Goal: Information Seeking & Learning: Learn about a topic

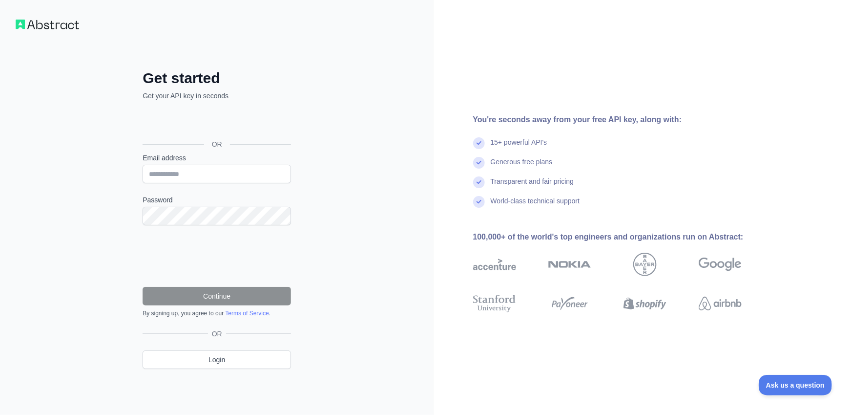
click at [195, 160] on label "Email address" at bounding box center [217, 158] width 149 height 10
click at [195, 165] on input "Email address" at bounding box center [217, 174] width 149 height 19
type input "**********"
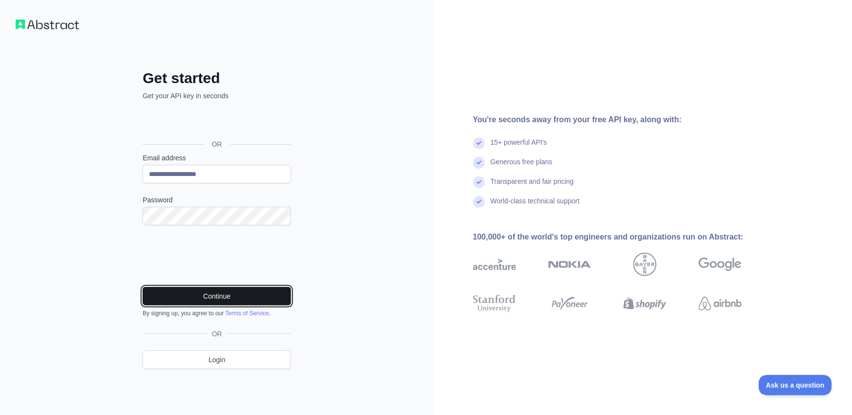
click at [243, 293] on button "Continue" at bounding box center [217, 296] width 149 height 19
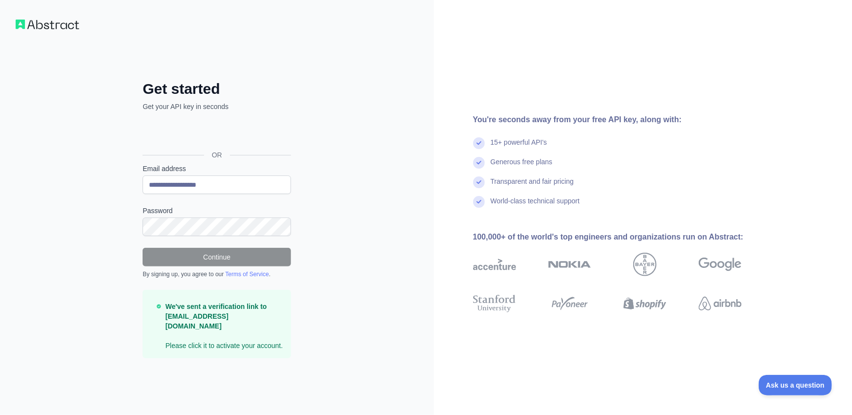
click at [46, 31] on div "**********" at bounding box center [217, 207] width 434 height 415
click at [46, 26] on img at bounding box center [48, 25] width 64 height 10
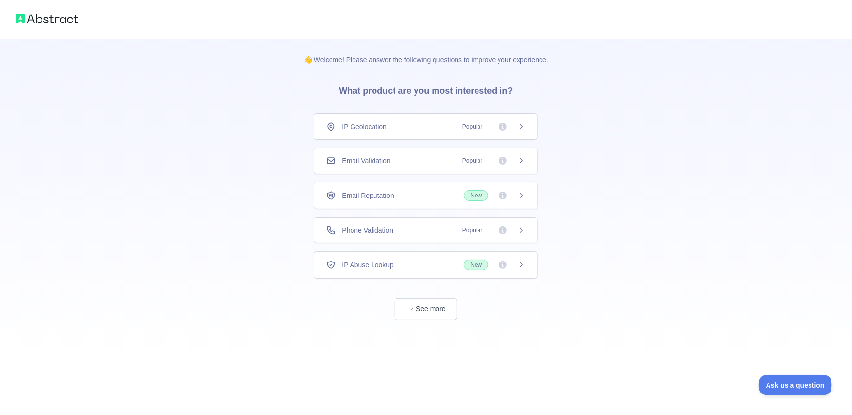
click at [417, 166] on div "Email Validation Popular" at bounding box center [426, 161] width 224 height 26
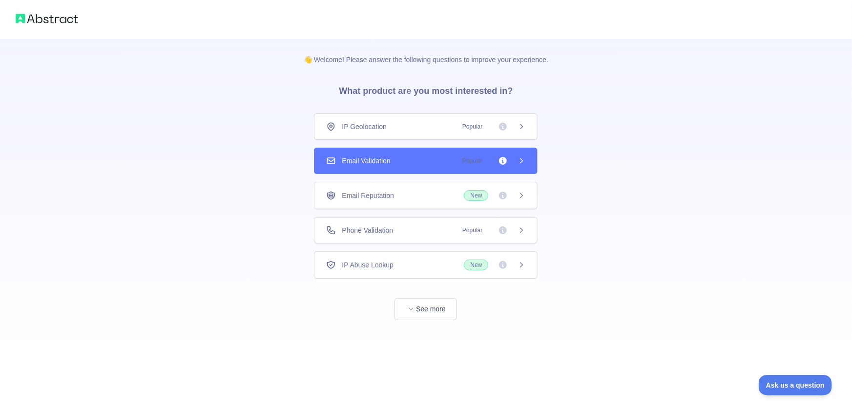
click at [408, 191] on div "Email Reputation New" at bounding box center [425, 195] width 199 height 11
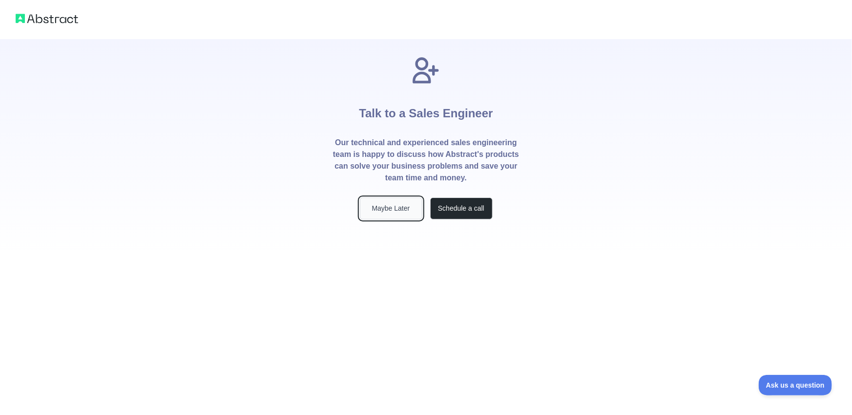
click at [401, 215] on button "Maybe Later" at bounding box center [391, 208] width 63 height 22
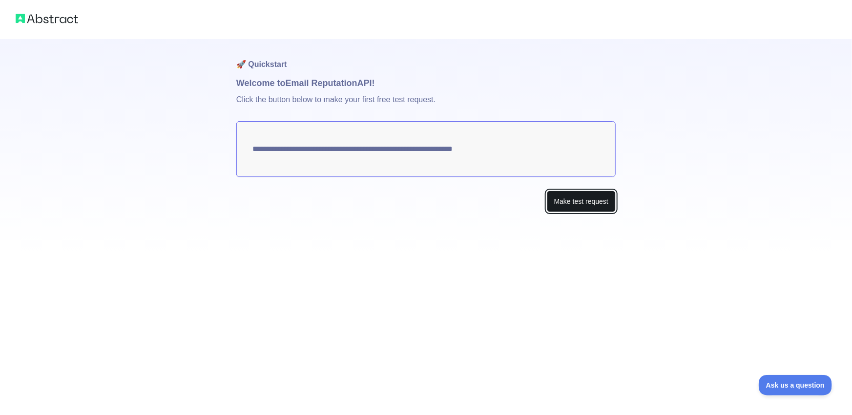
click at [560, 203] on button "Make test request" at bounding box center [581, 202] width 69 height 22
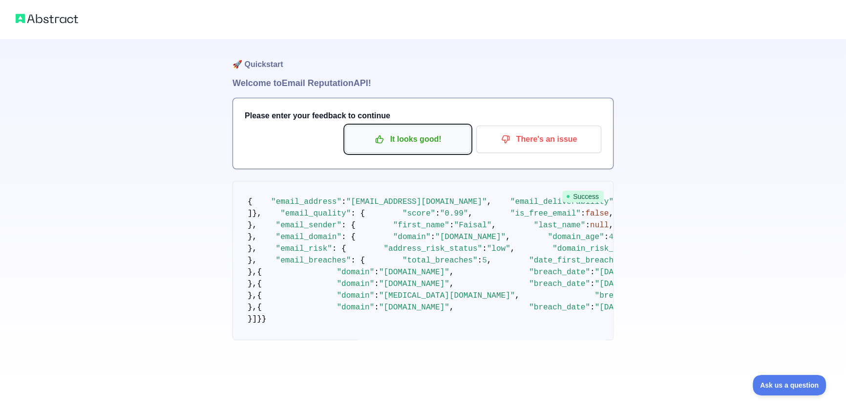
click at [398, 144] on p "It looks good!" at bounding box center [408, 139] width 110 height 17
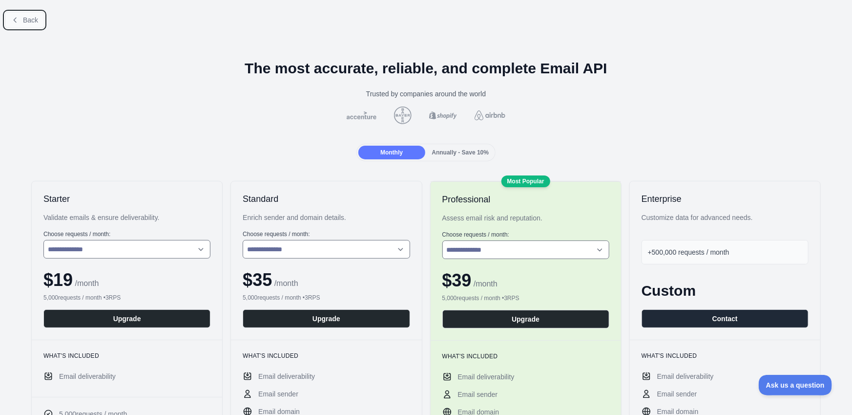
click at [23, 20] on span "Back" at bounding box center [30, 20] width 15 height 8
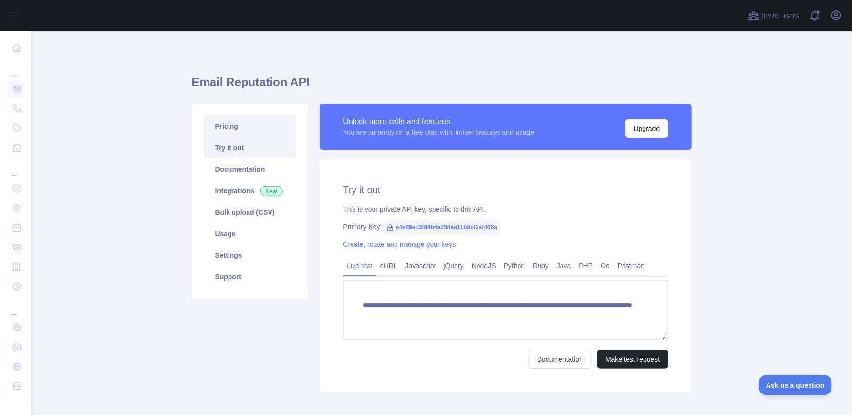
click at [229, 131] on link "Pricing" at bounding box center [250, 125] width 93 height 21
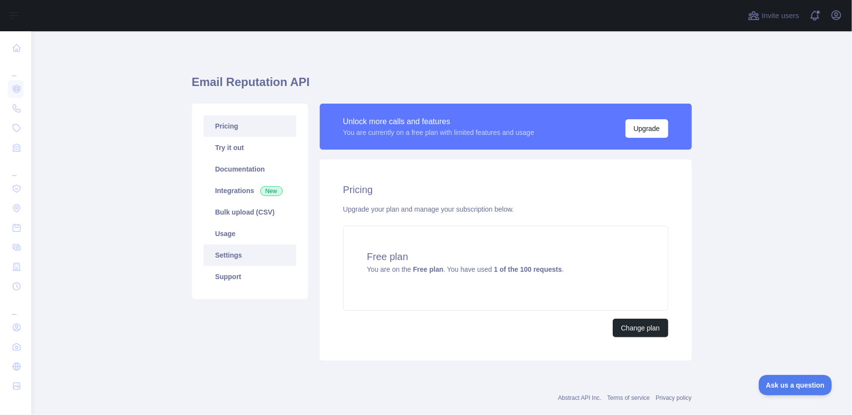
click at [240, 251] on link "Settings" at bounding box center [250, 254] width 93 height 21
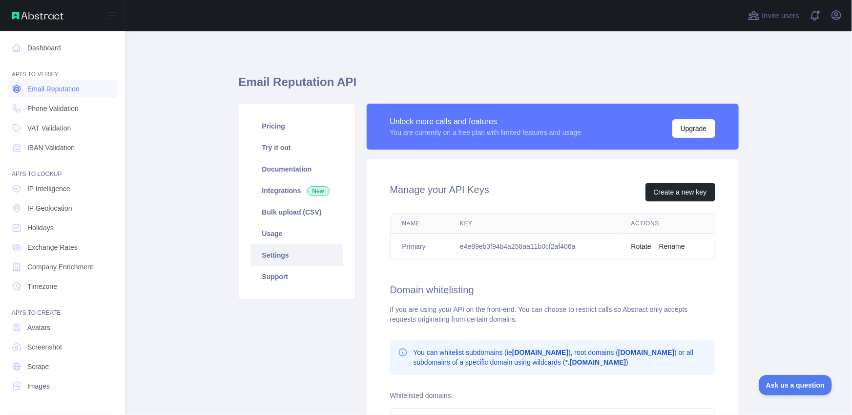
click at [42, 95] on link "Email Reputation" at bounding box center [62, 89] width 109 height 18
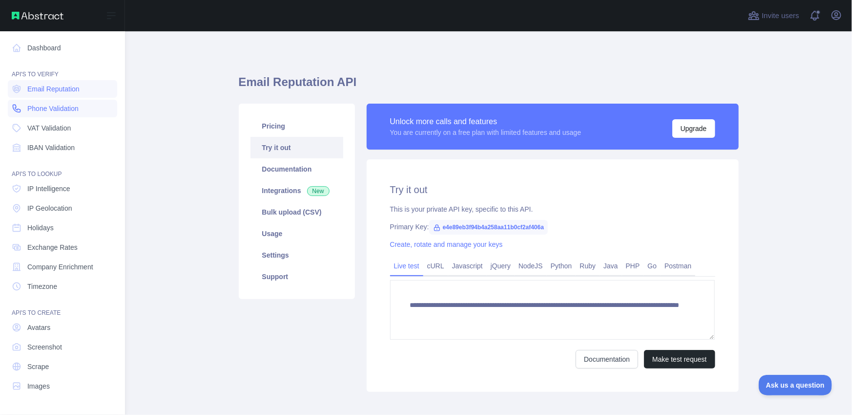
click at [44, 109] on span "Phone Validation" at bounding box center [52, 109] width 51 height 10
click at [42, 254] on link "Exchange Rates" at bounding box center [62, 247] width 109 height 18
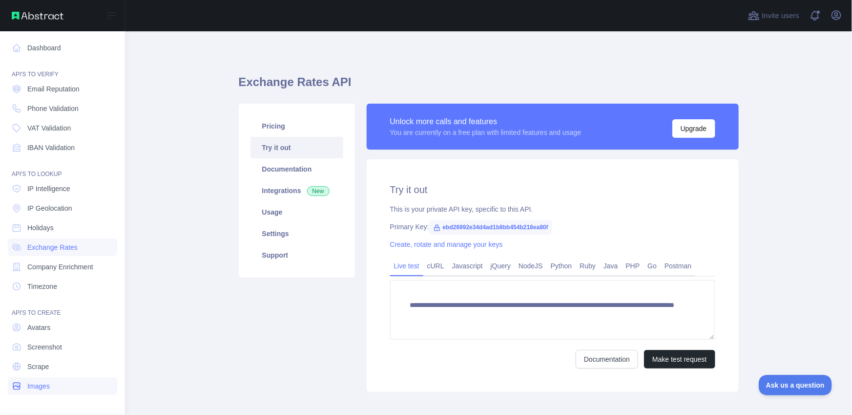
click at [35, 388] on span "Images" at bounding box center [38, 386] width 22 height 10
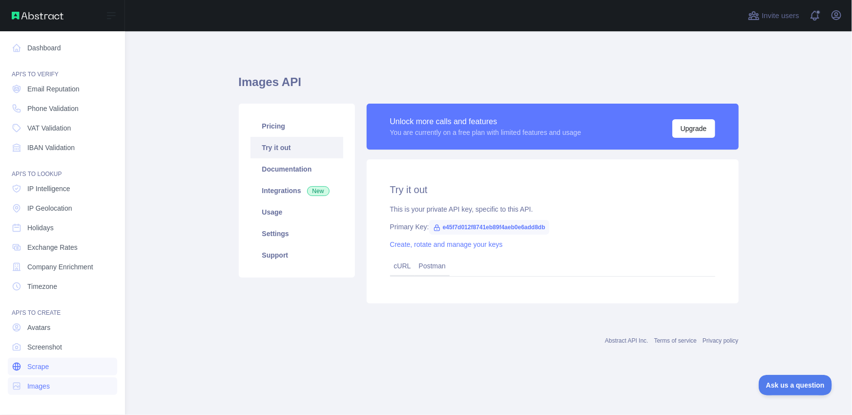
click at [33, 375] on link "Scrape" at bounding box center [62, 367] width 109 height 18
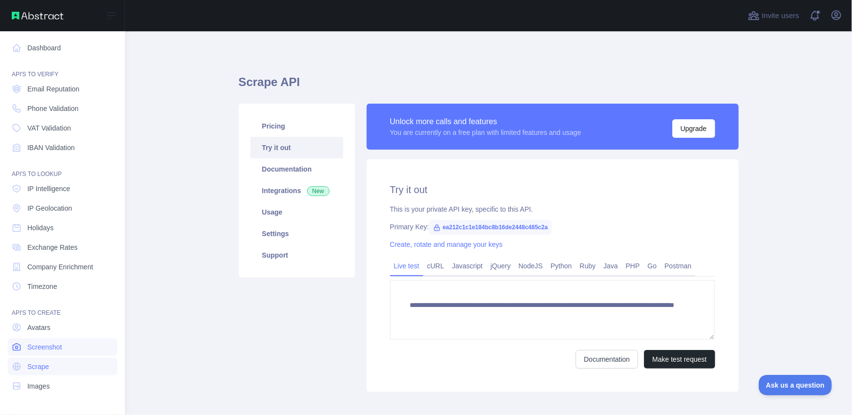
click at [31, 347] on span "Screenshot" at bounding box center [44, 347] width 35 height 10
type textarea "**********"
click at [30, 304] on div "API'S TO CREATE" at bounding box center [62, 307] width 109 height 20
click at [46, 79] on nav "Dashboard API'S TO VERIFY Email Reputation Phone Validation VAT Validation IBAN…" at bounding box center [62, 215] width 109 height 368
click at [47, 53] on link "Dashboard" at bounding box center [62, 48] width 109 height 18
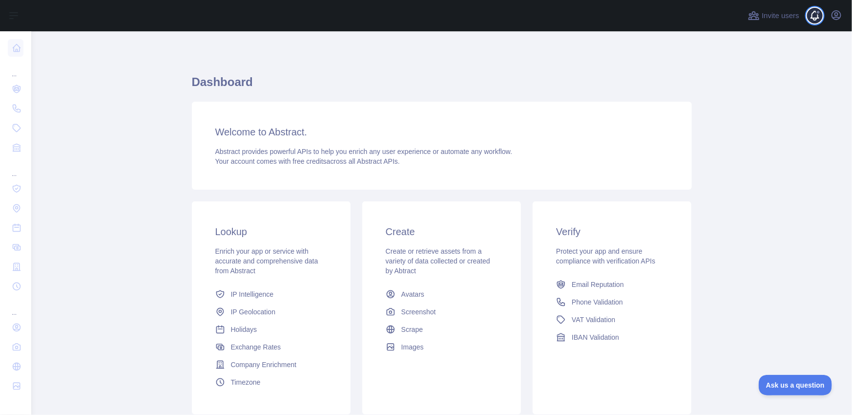
click at [817, 17] on span at bounding box center [819, 15] width 20 height 31
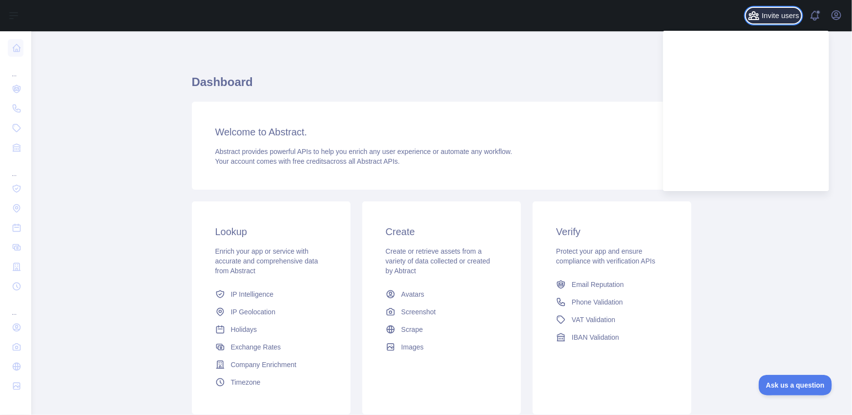
click at [782, 14] on span "Invite users" at bounding box center [781, 15] width 38 height 11
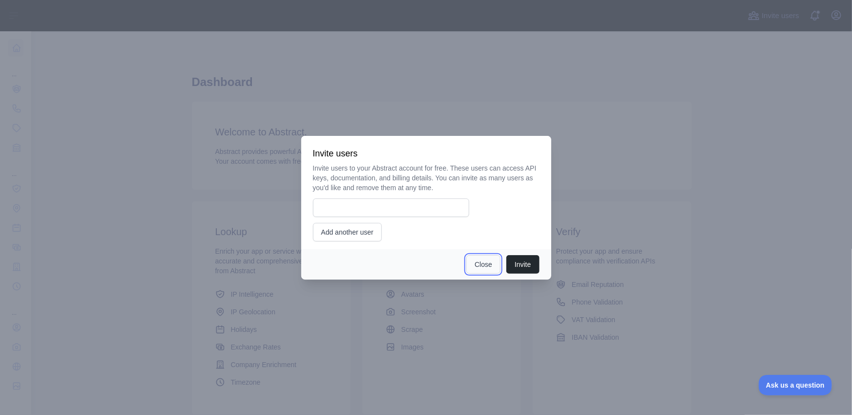
click at [489, 265] on button "Close" at bounding box center [484, 264] width 34 height 19
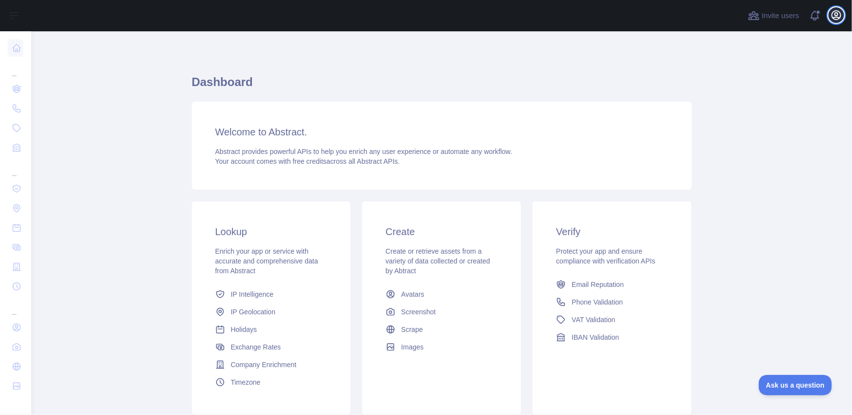
click at [840, 16] on icon "button" at bounding box center [837, 15] width 12 height 12
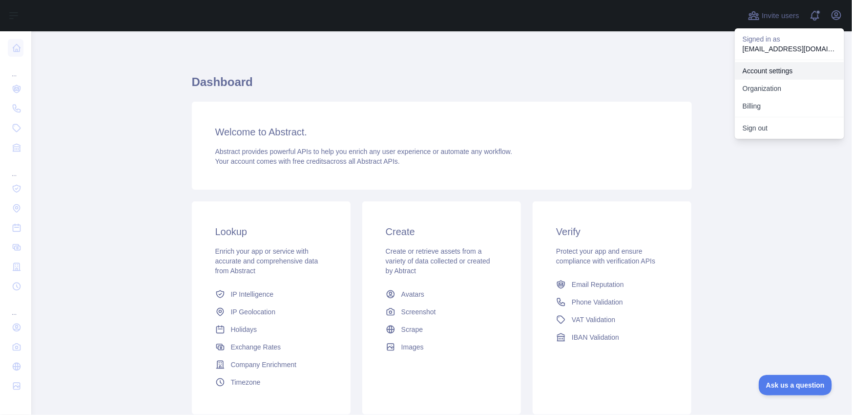
click at [795, 68] on link "Account settings" at bounding box center [789, 71] width 109 height 18
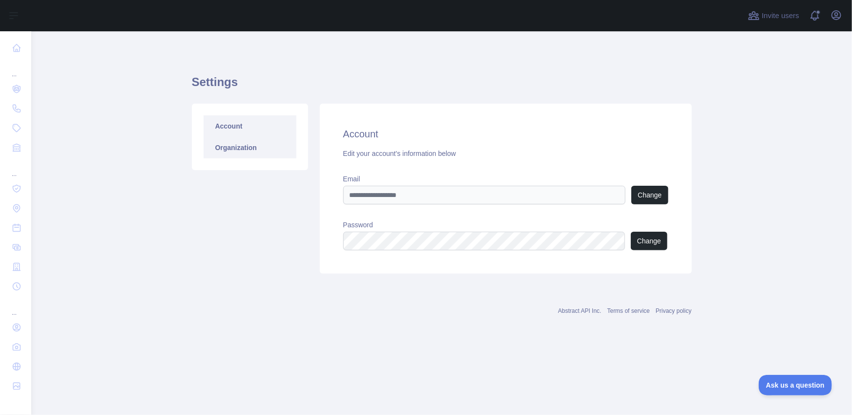
click at [260, 148] on link "Organization" at bounding box center [250, 147] width 93 height 21
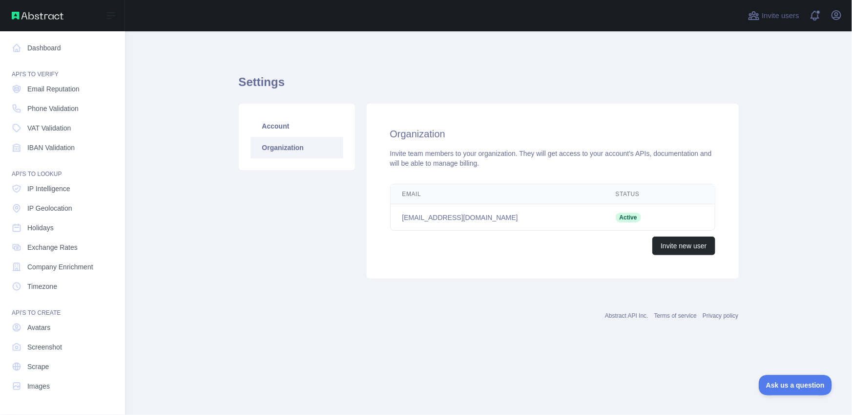
click at [37, 16] on img at bounding box center [38, 16] width 52 height 8
click at [39, 17] on img at bounding box center [38, 16] width 52 height 8
click at [115, 19] on icon at bounding box center [112, 16] width 12 height 12
click at [47, 19] on img at bounding box center [38, 16] width 52 height 8
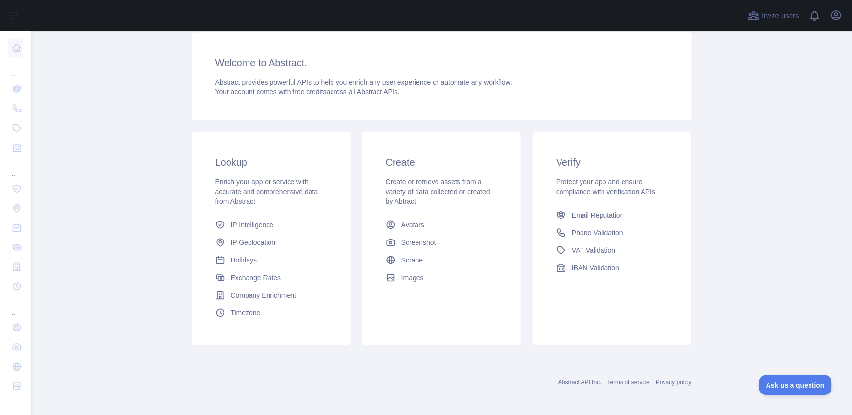
scroll to position [71, 0]
click at [788, 380] on span "Ask us a question" at bounding box center [790, 383] width 73 height 7
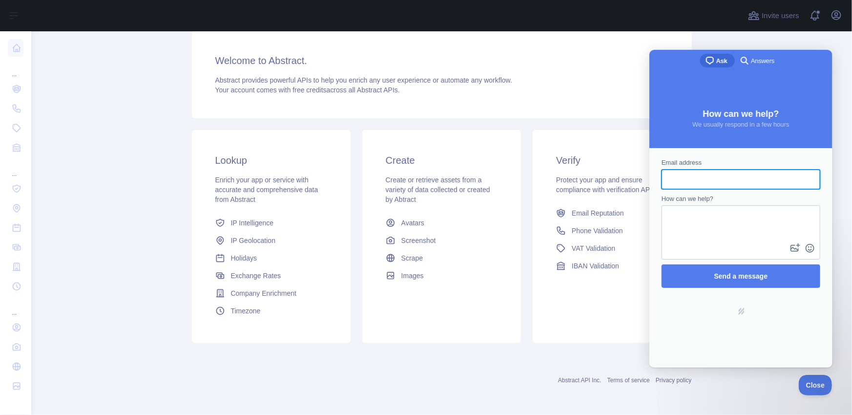
scroll to position [0, 0]
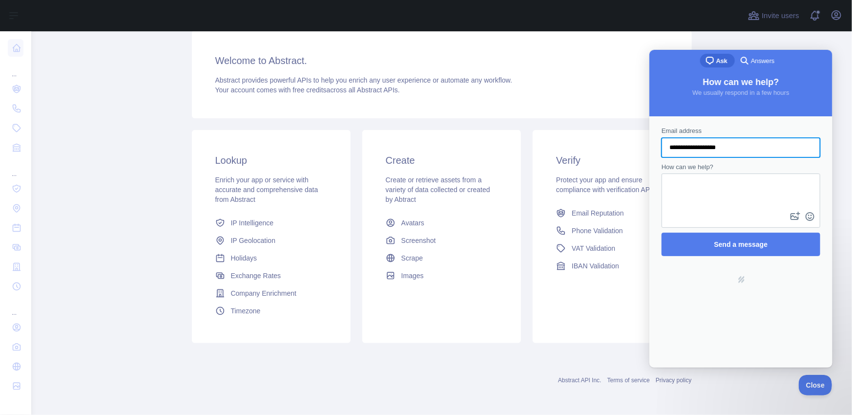
type input "**********"
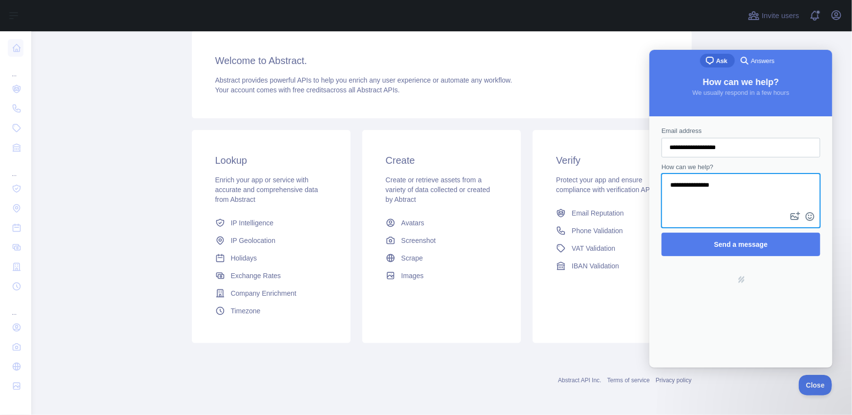
paste textarea "**********"
type textarea "**********"
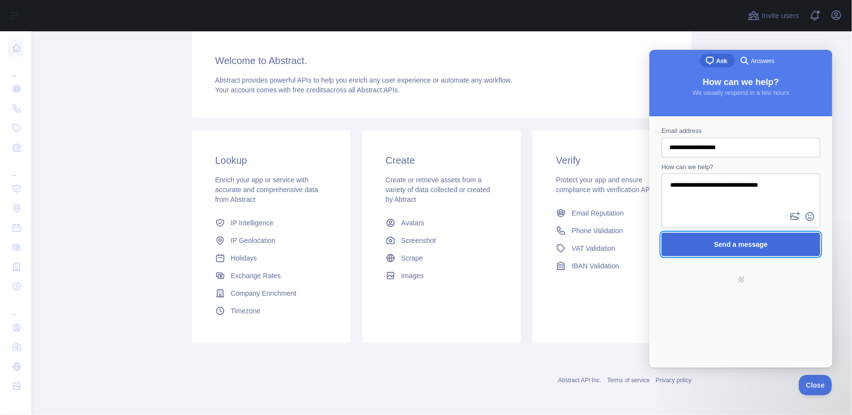
click at [739, 249] on span "Send a message" at bounding box center [740, 244] width 137 height 22
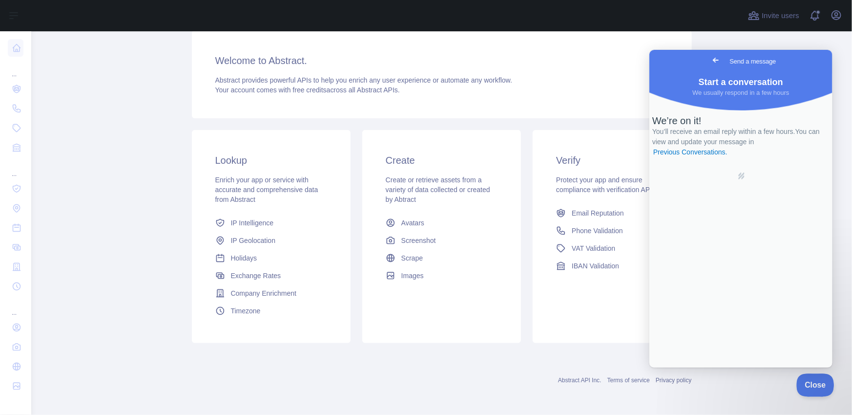
click at [814, 386] on span "Close" at bounding box center [813, 383] width 33 height 7
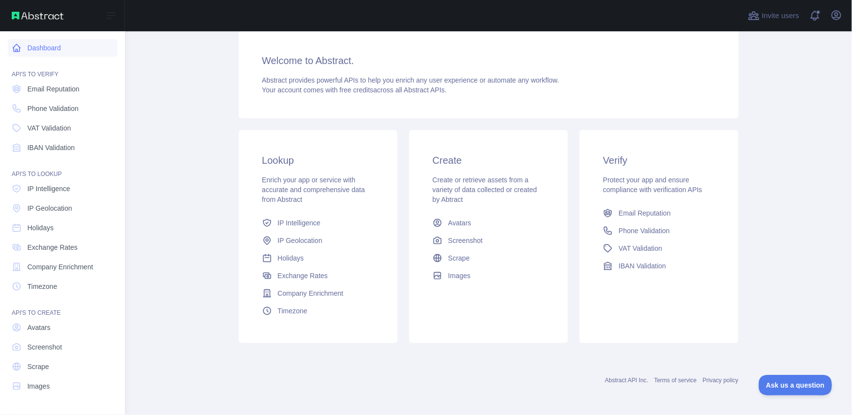
click at [44, 50] on link "Dashboard" at bounding box center [62, 48] width 109 height 18
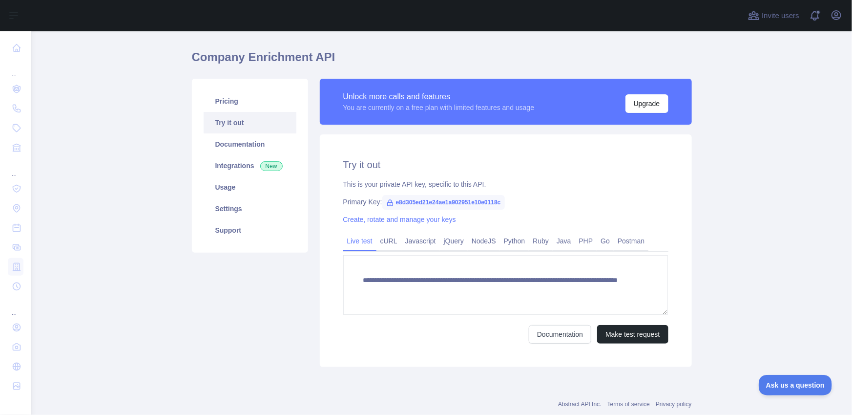
scroll to position [26, 0]
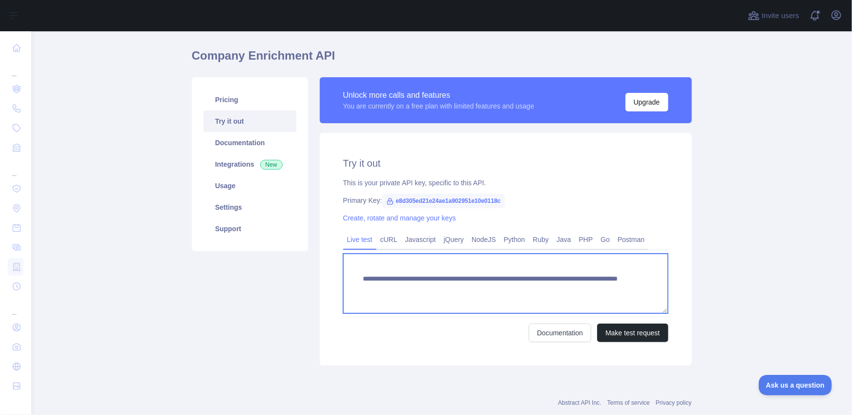
drag, startPoint x: 591, startPoint y: 293, endPoint x: 545, endPoint y: 289, distance: 46.5
click at [545, 289] on textarea "**********" at bounding box center [505, 284] width 325 height 60
type textarea "**********"
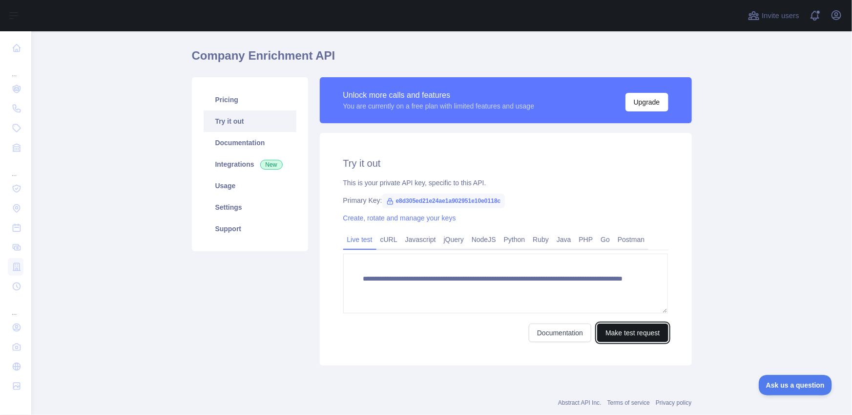
click at [628, 335] on button "Make test request" at bounding box center [632, 332] width 71 height 19
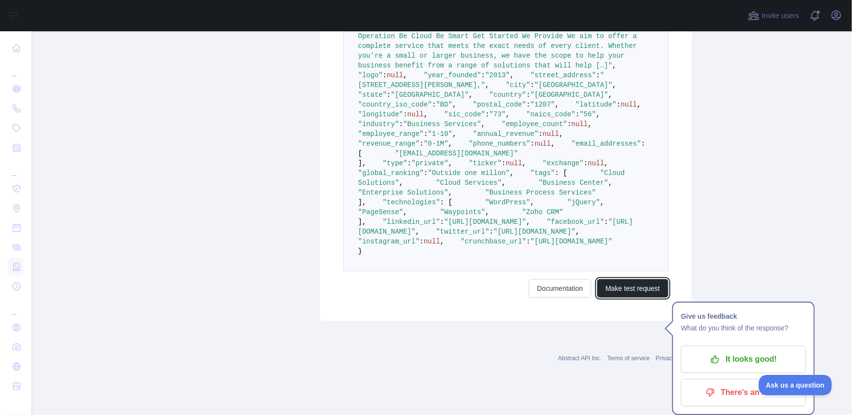
scroll to position [618, 0]
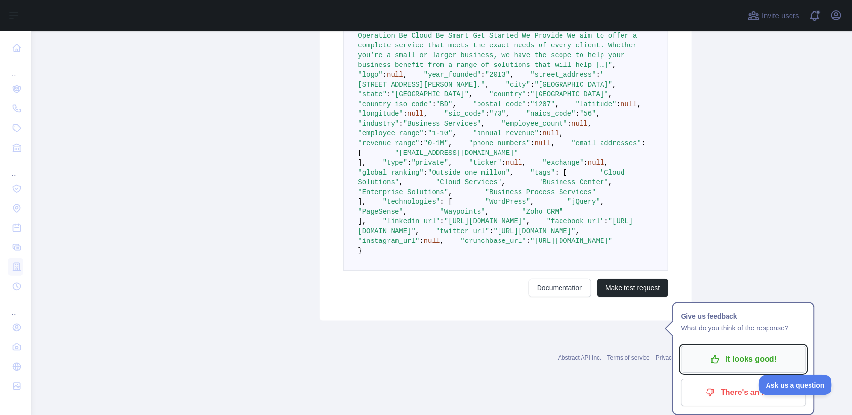
click at [733, 351] on p "It looks good!" at bounding box center [744, 359] width 110 height 17
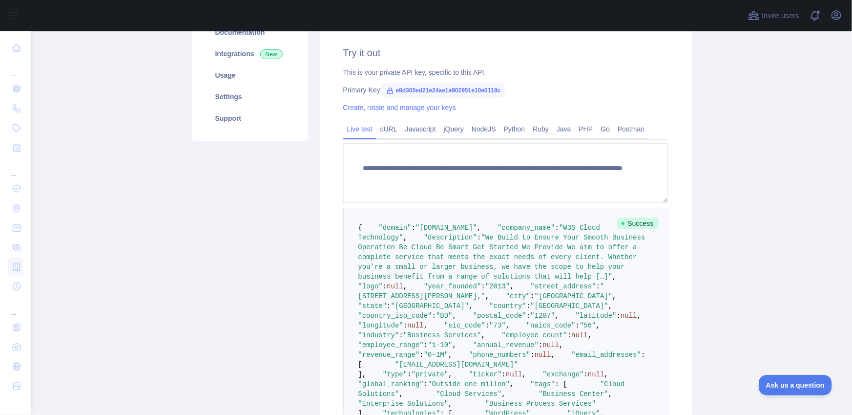
scroll to position [157, 0]
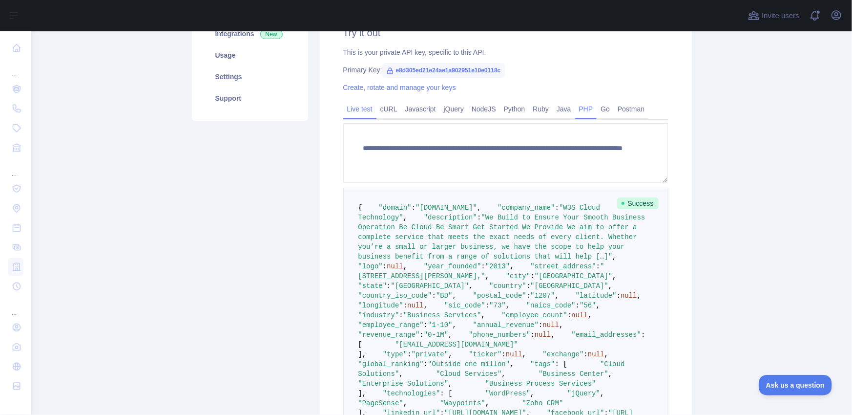
click at [596, 107] on link "PHP" at bounding box center [586, 109] width 22 height 16
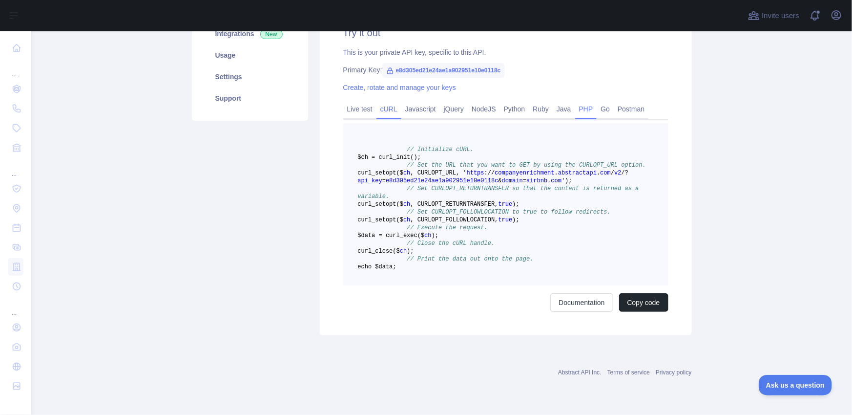
click at [390, 111] on link "cURL" at bounding box center [389, 109] width 25 height 16
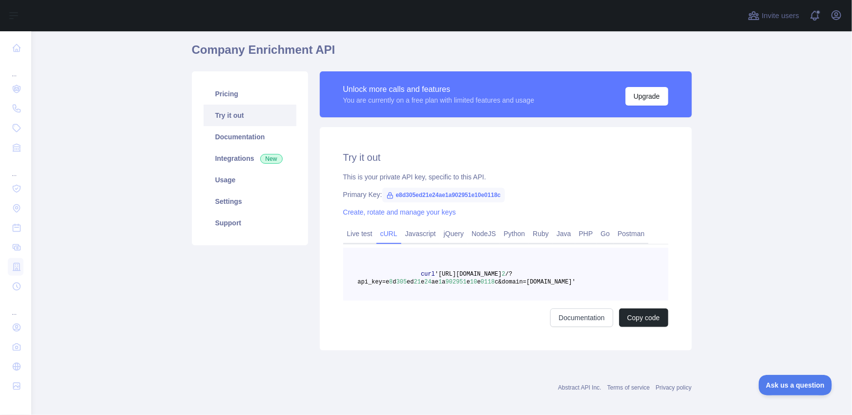
scroll to position [29, 0]
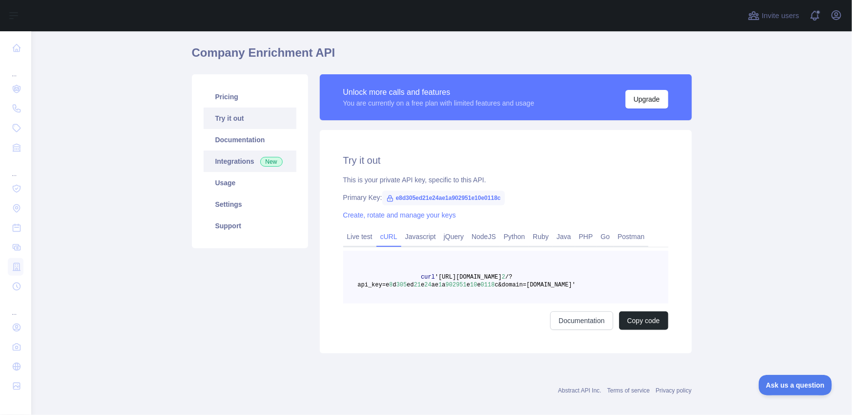
click at [240, 159] on link "Integrations New" at bounding box center [250, 160] width 93 height 21
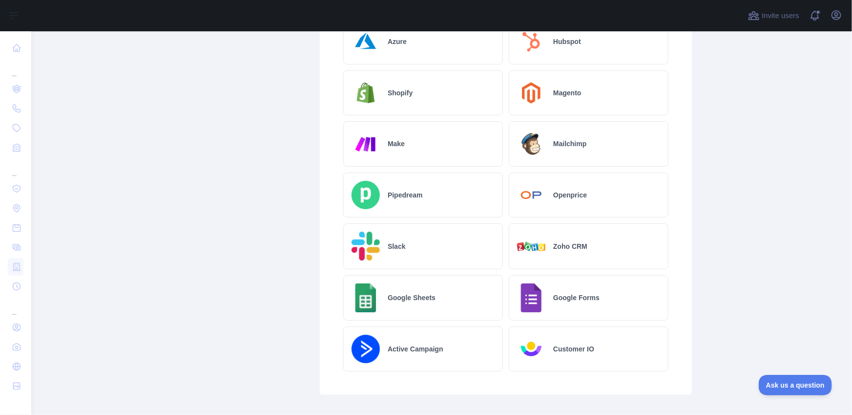
scroll to position [509, 0]
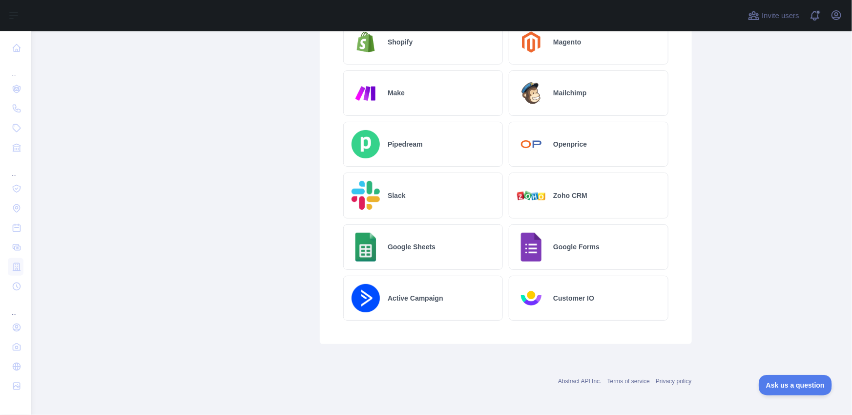
click at [578, 182] on div "Zoho CRM" at bounding box center [589, 195] width 160 height 46
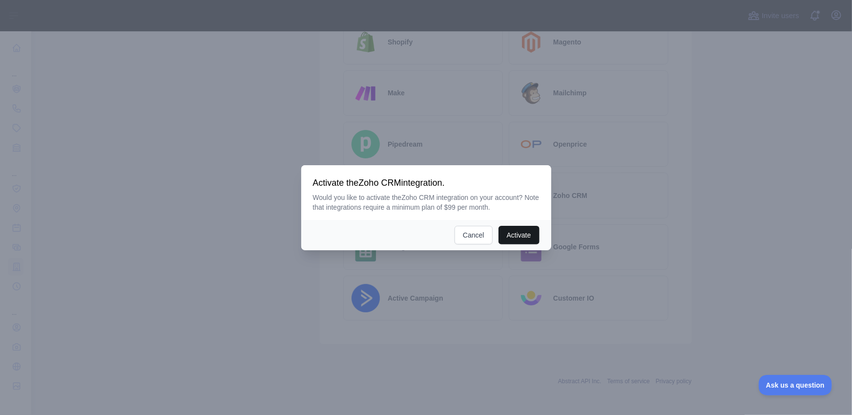
click at [510, 232] on button "Activate" at bounding box center [519, 235] width 41 height 19
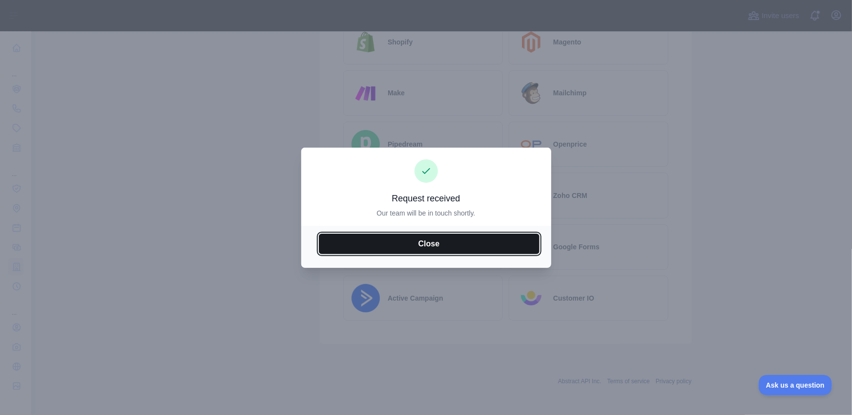
click at [467, 238] on button "Close" at bounding box center [429, 244] width 221 height 21
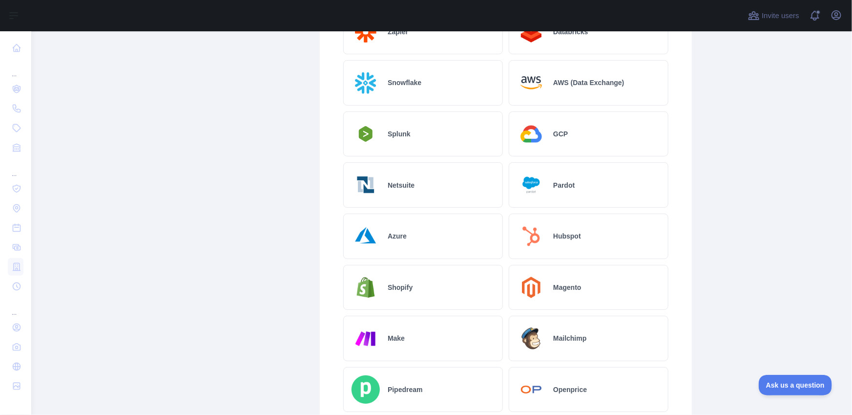
scroll to position [234, 0]
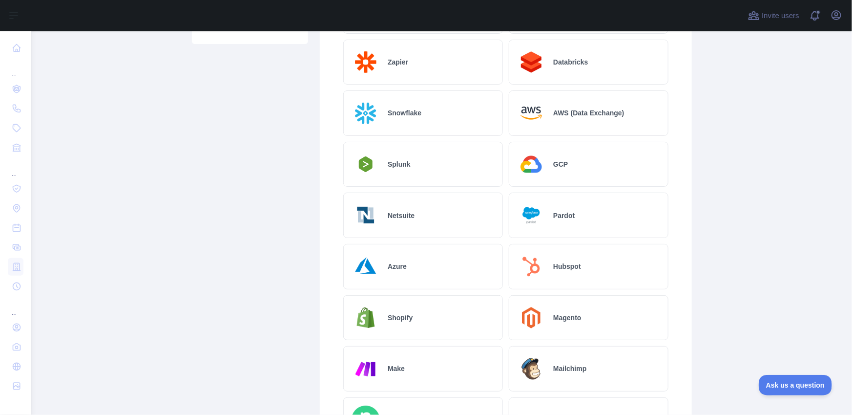
click at [407, 309] on div "Shopify" at bounding box center [423, 317] width 160 height 45
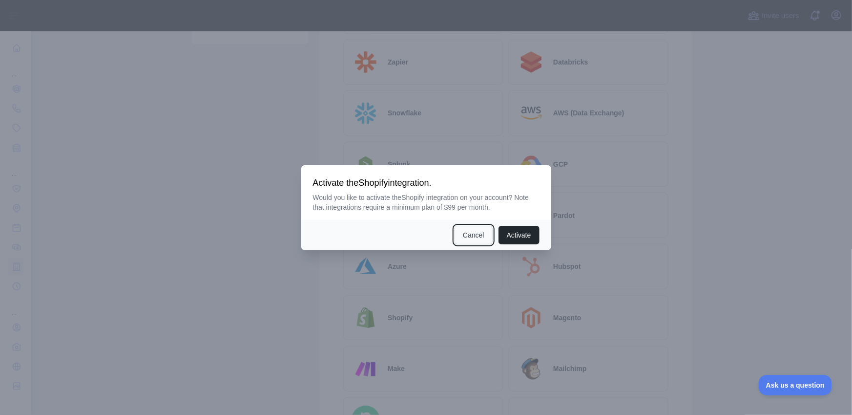
click at [473, 241] on button "Cancel" at bounding box center [474, 235] width 38 height 19
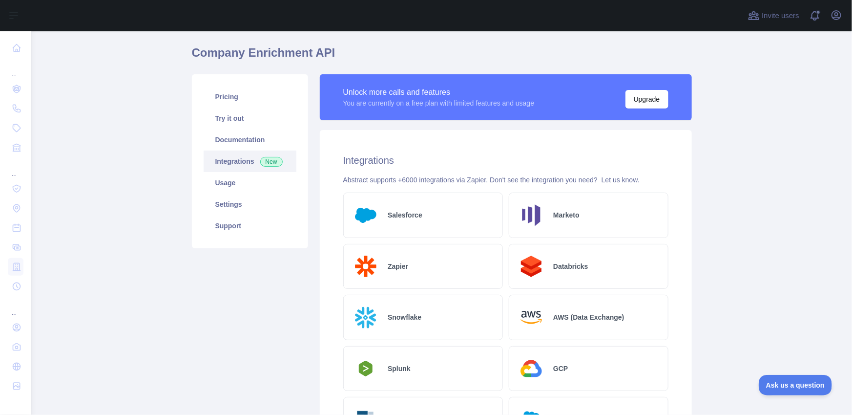
scroll to position [0, 0]
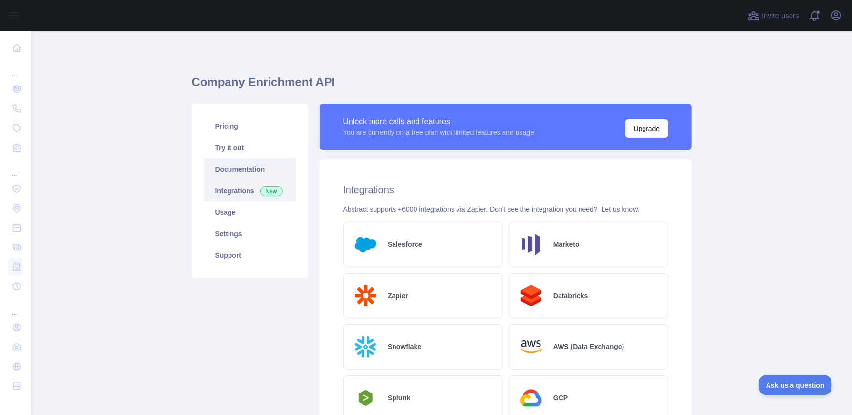
click at [238, 178] on link "Documentation" at bounding box center [250, 168] width 93 height 21
